Goal: Navigation & Orientation: Find specific page/section

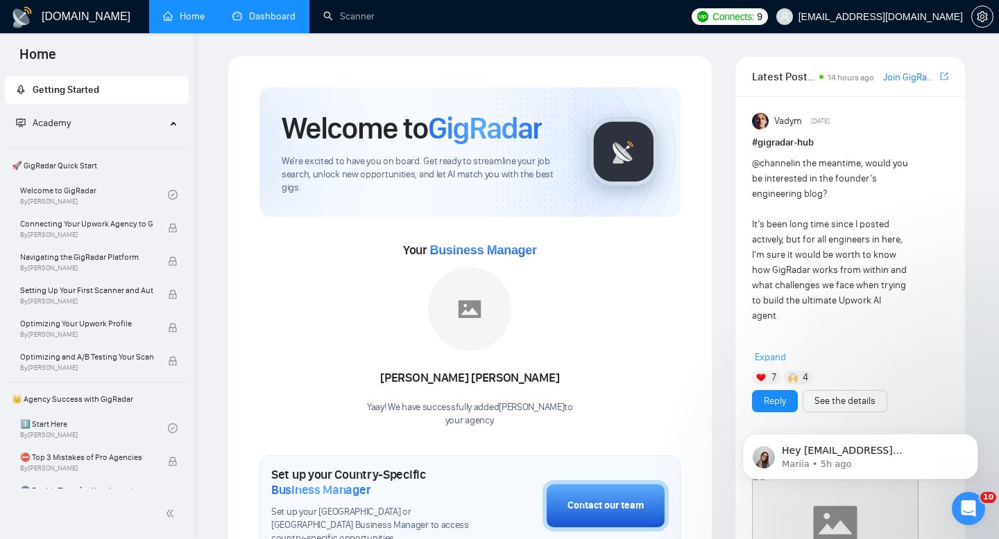
click at [262, 20] on link "Dashboard" at bounding box center [263, 16] width 63 height 12
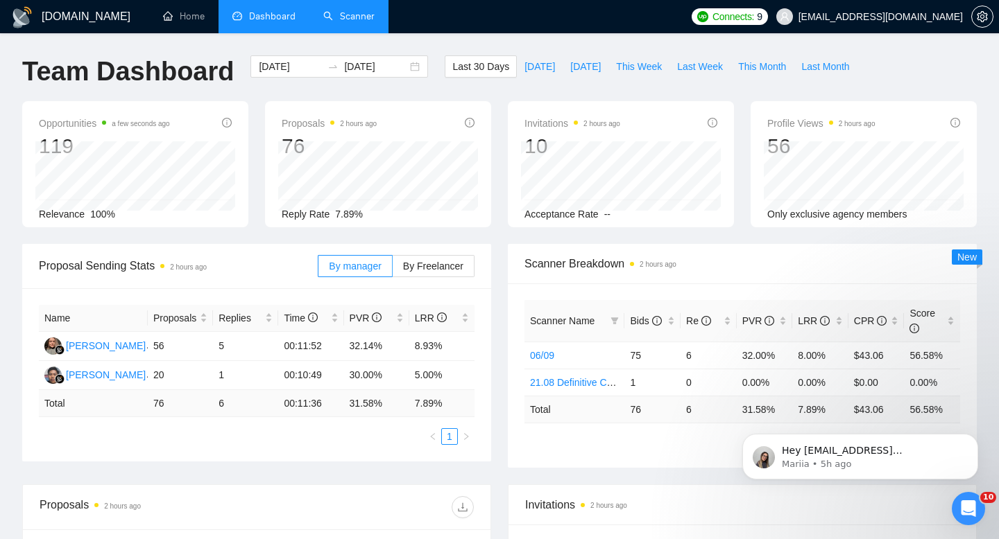
click at [340, 17] on link "Scanner" at bounding box center [348, 16] width 51 height 12
